Goal: Use online tool/utility

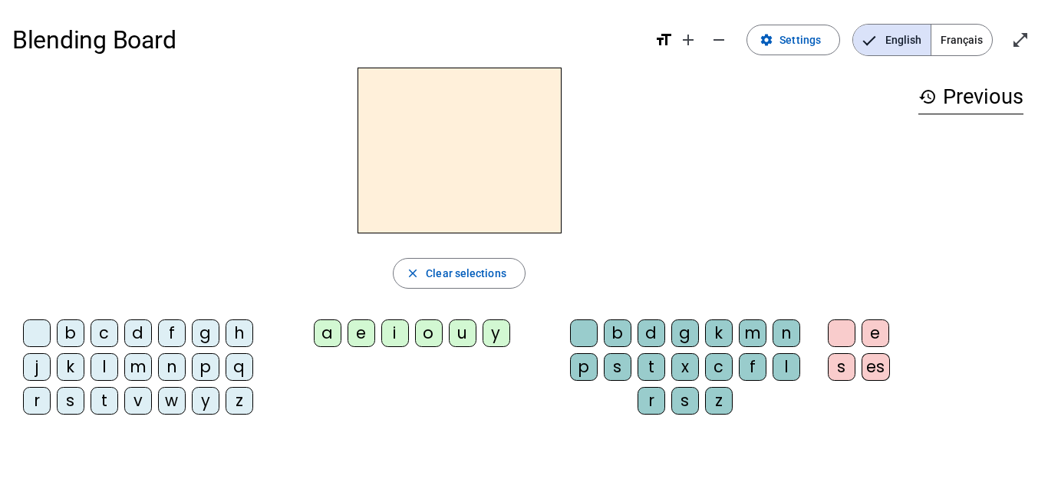
click at [106, 361] on div "l" at bounding box center [105, 367] width 28 height 28
click at [364, 333] on div "e" at bounding box center [362, 333] width 28 height 28
click at [460, 335] on div "u" at bounding box center [463, 333] width 28 height 28
click at [103, 393] on div "t" at bounding box center [105, 401] width 28 height 28
click at [137, 331] on div "d" at bounding box center [138, 333] width 28 height 28
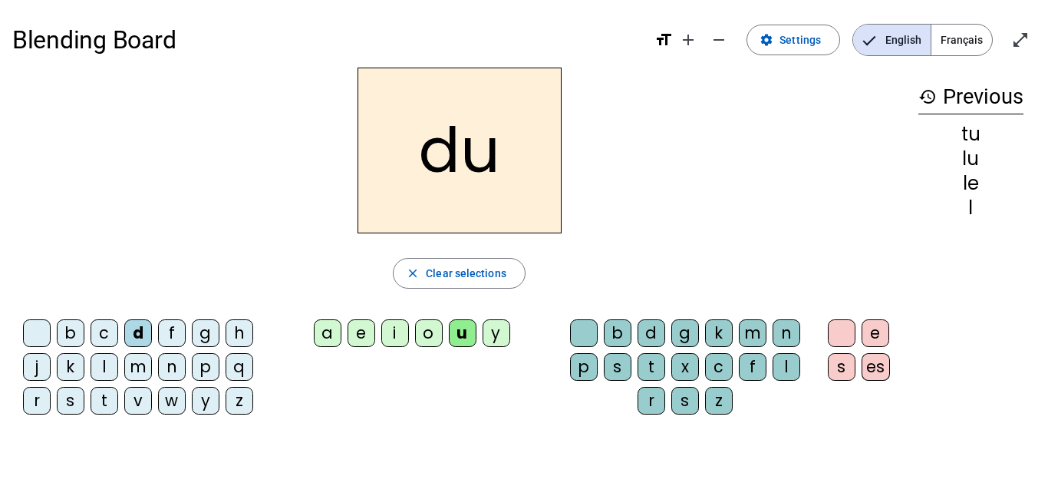
click at [359, 335] on div "e" at bounding box center [362, 333] width 28 height 28
click at [106, 397] on div "t" at bounding box center [105, 401] width 28 height 28
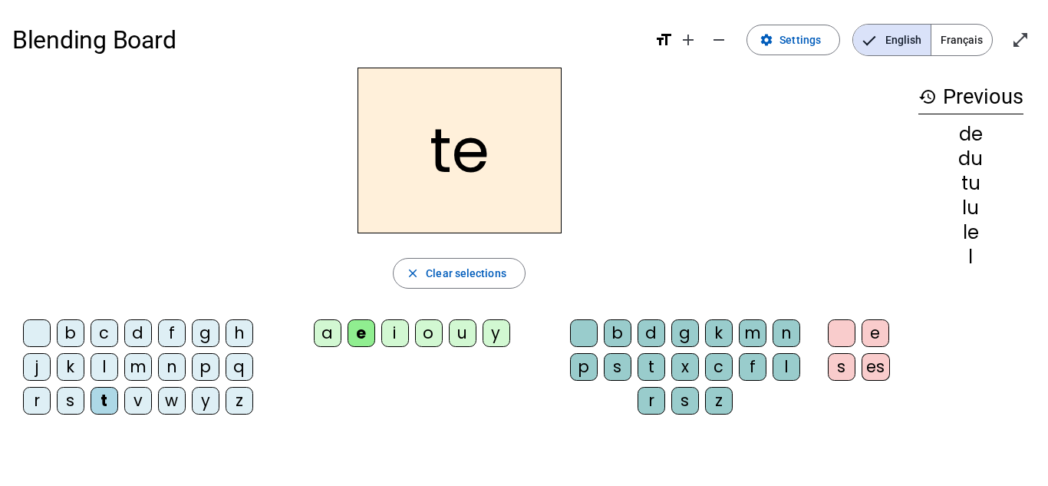
click at [31, 334] on div at bounding box center [37, 333] width 28 height 28
click at [110, 397] on div "t" at bounding box center [105, 401] width 28 height 28
click at [318, 330] on div "a" at bounding box center [328, 333] width 28 height 28
